Goal: Task Accomplishment & Management: Manage account settings

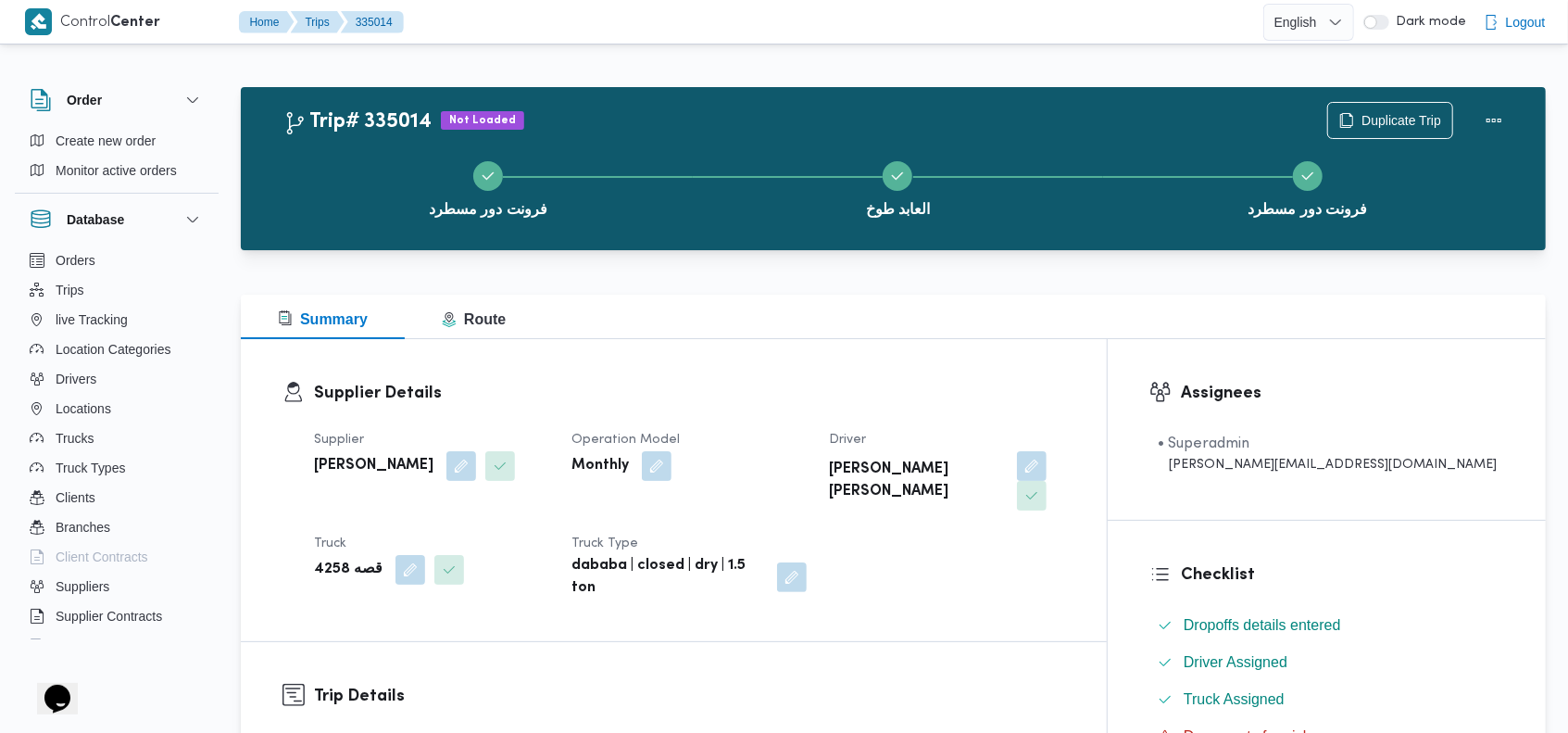
click at [897, 93] on div "Trip# 335014 Not Loaded Duplicate Trip فرونت دور مسطرد العابد طوخ فرونت دور مسط…" at bounding box center [894, 169] width 1306 height 163
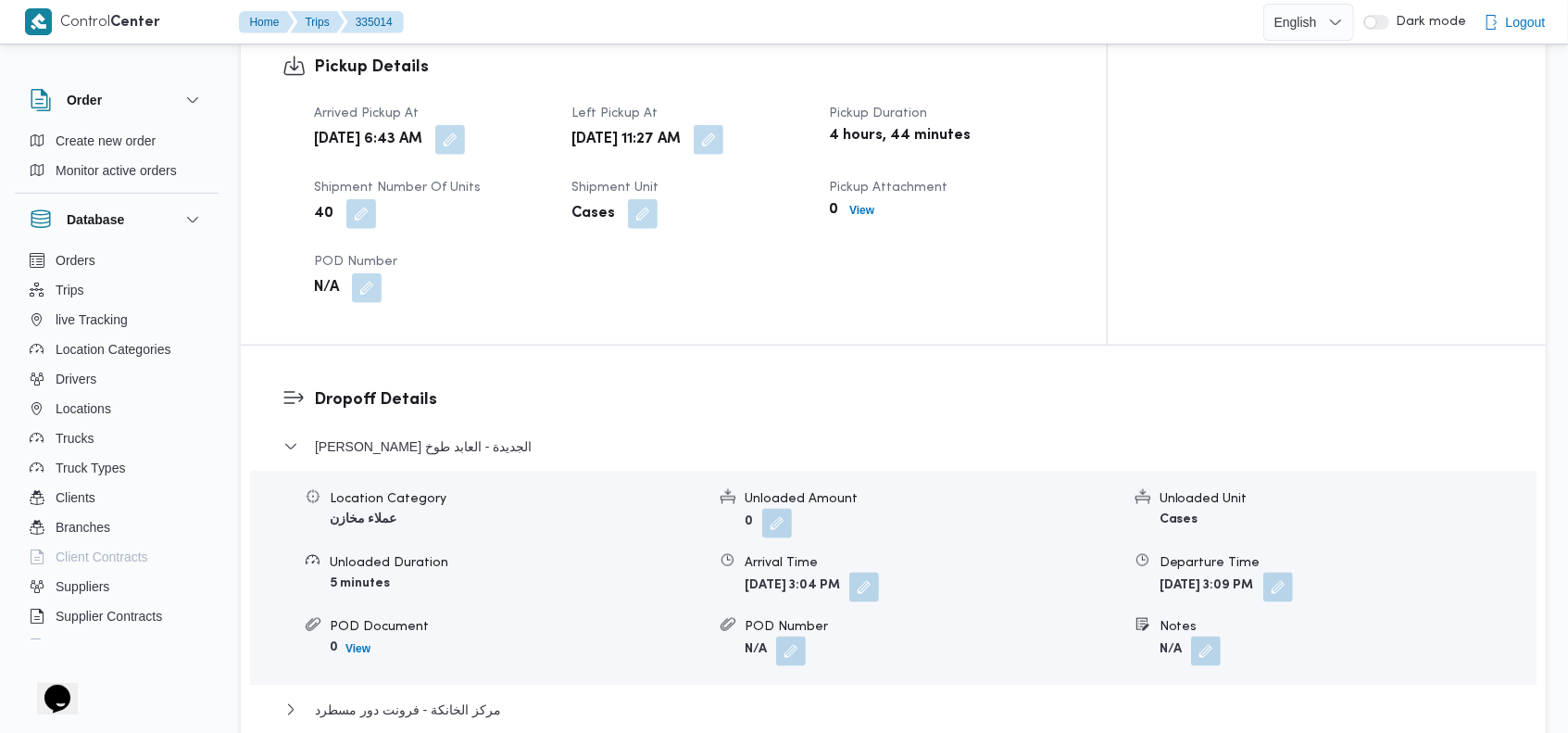
scroll to position [1292, 0]
click at [879, 568] on button "button" at bounding box center [864, 583] width 30 height 30
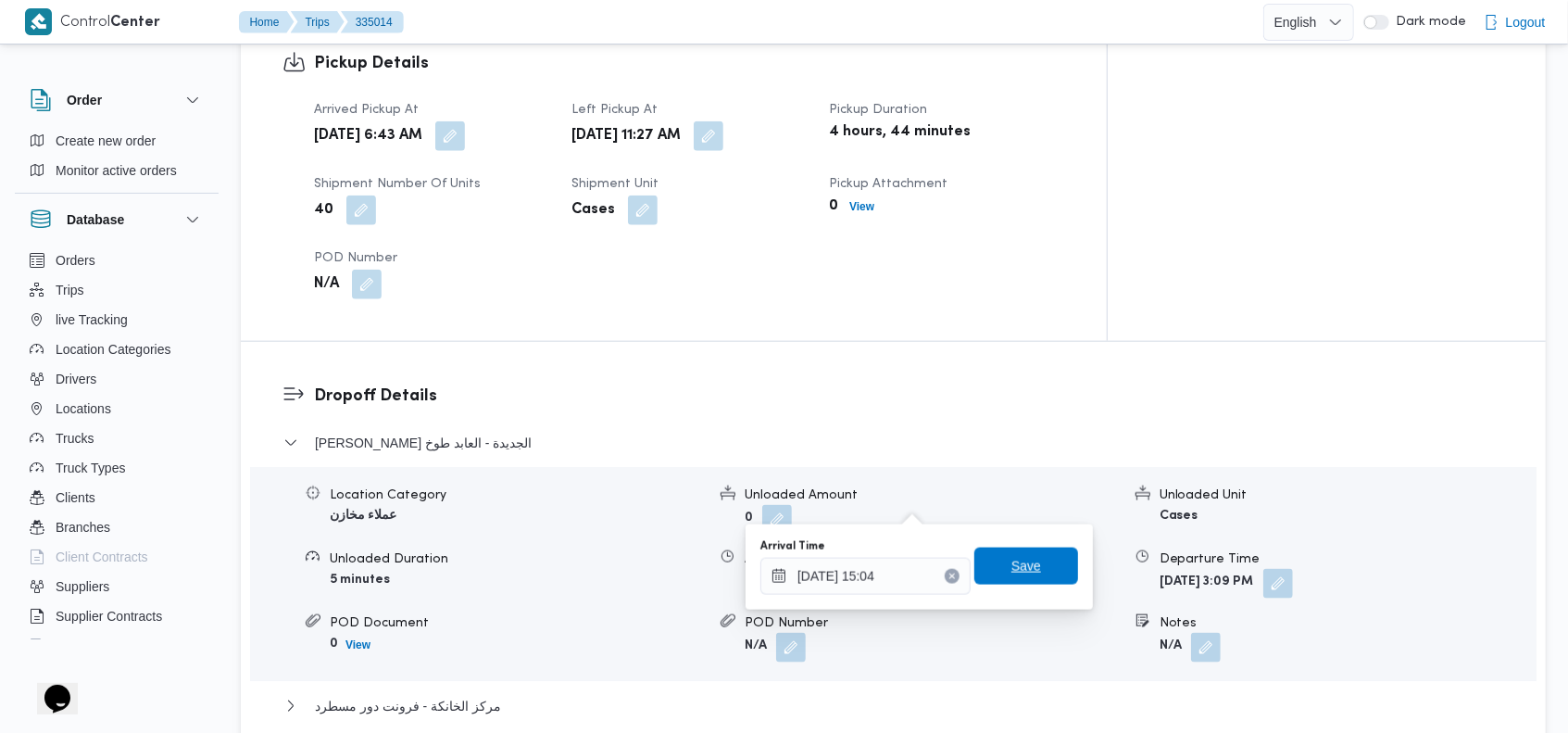
click at [1029, 556] on span "Save" at bounding box center [1026, 566] width 104 height 37
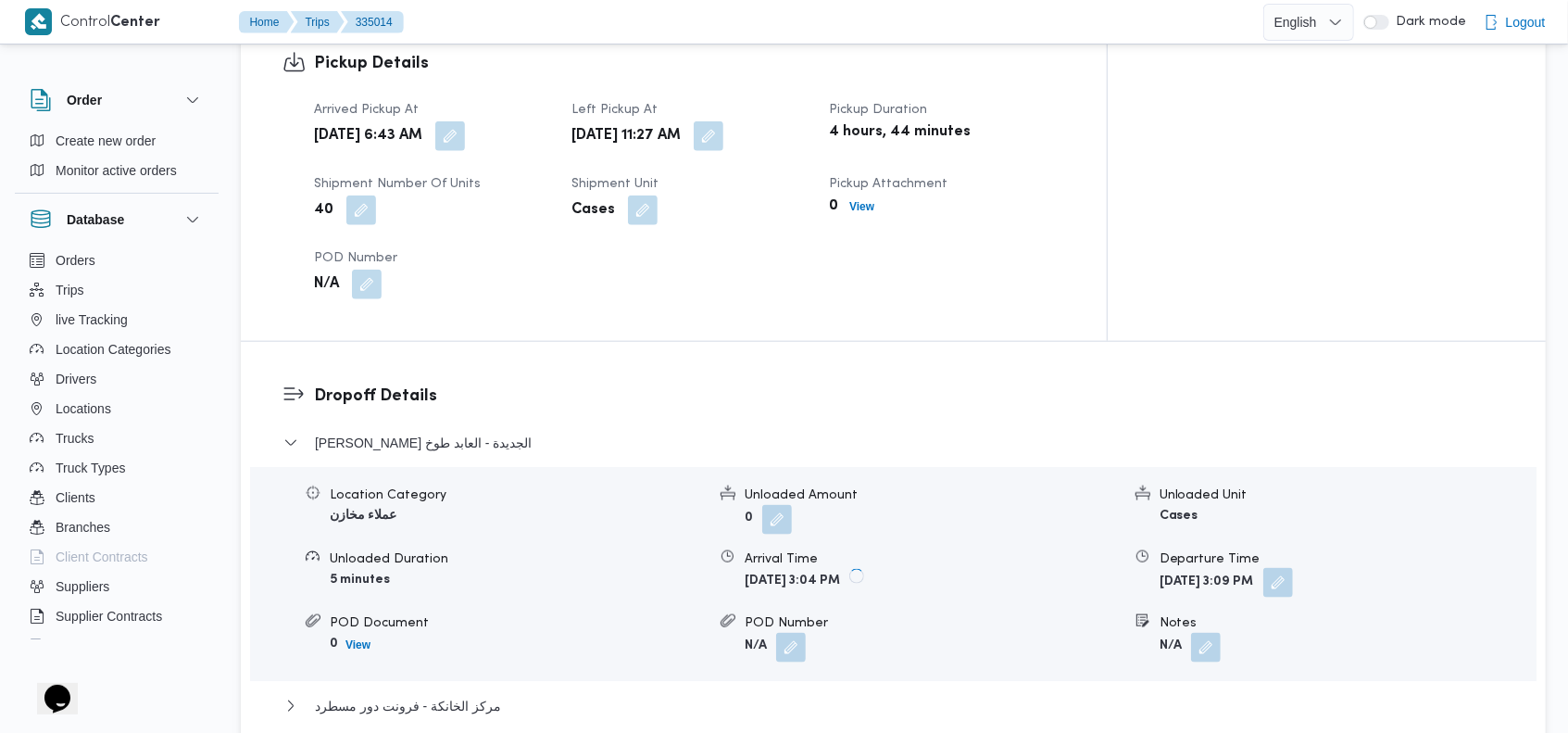
click at [1294, 568] on button "button" at bounding box center [1279, 583] width 30 height 30
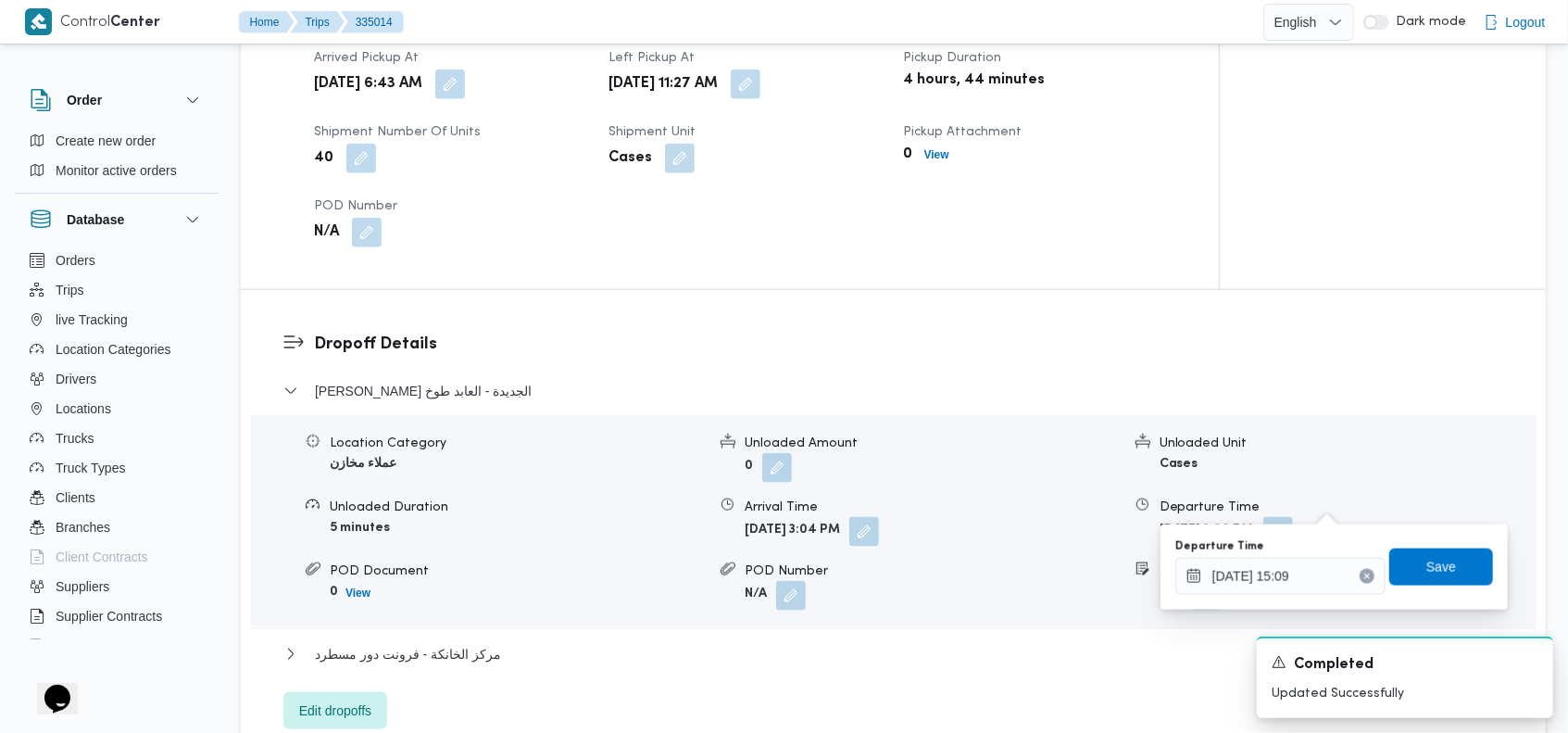
click at [1364, 573] on icon "Clear input" at bounding box center [1366, 575] width 5 height 5
click at [1402, 564] on span "Save" at bounding box center [1441, 566] width 104 height 37
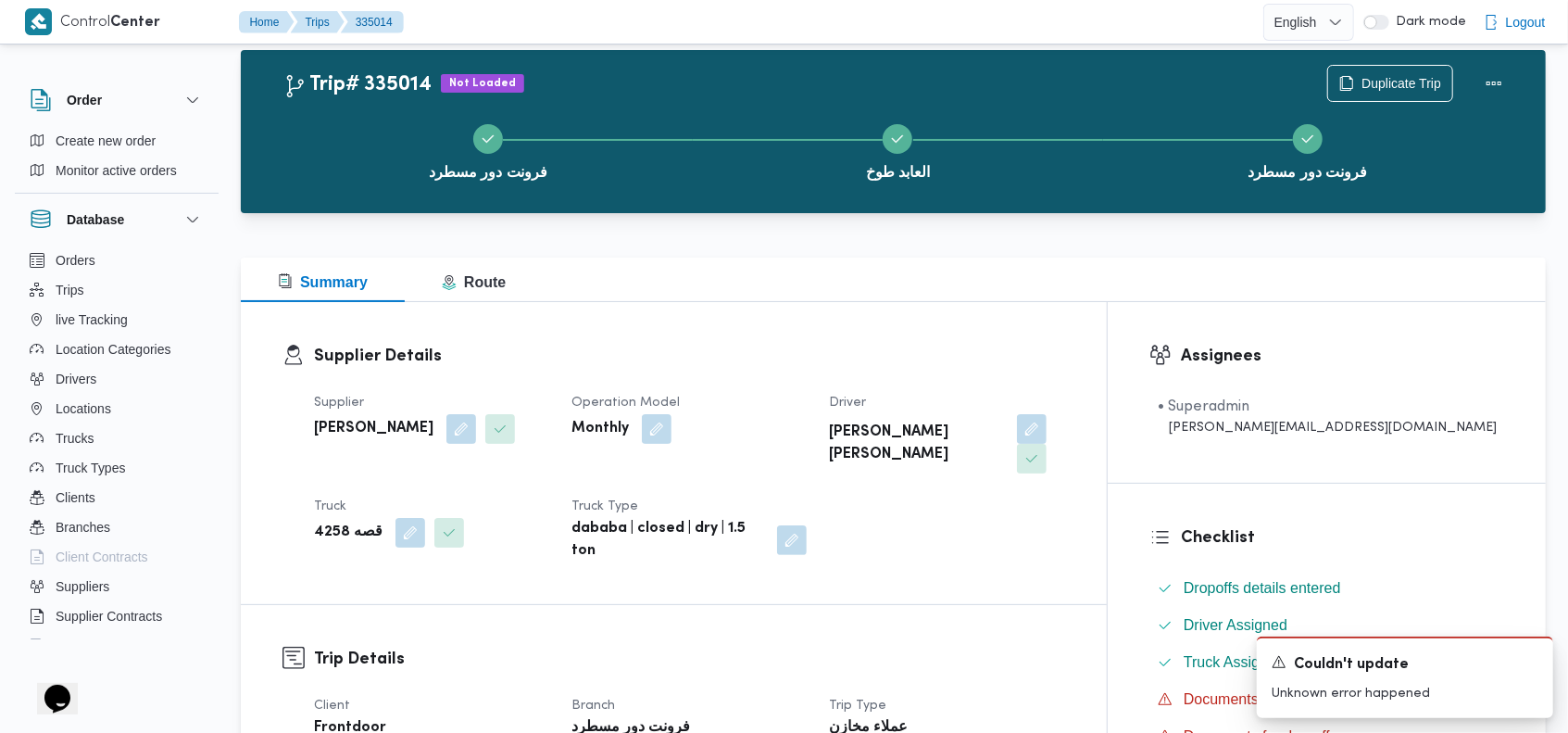
scroll to position [0, 0]
